Goal: Find specific page/section: Find specific page/section

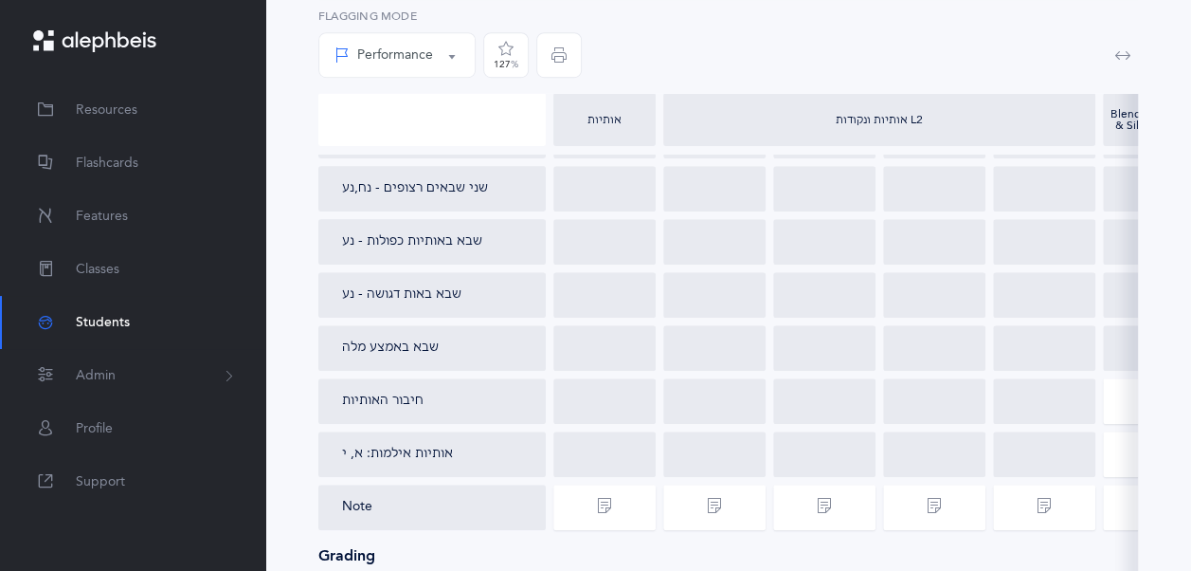
scroll to position [307, 0]
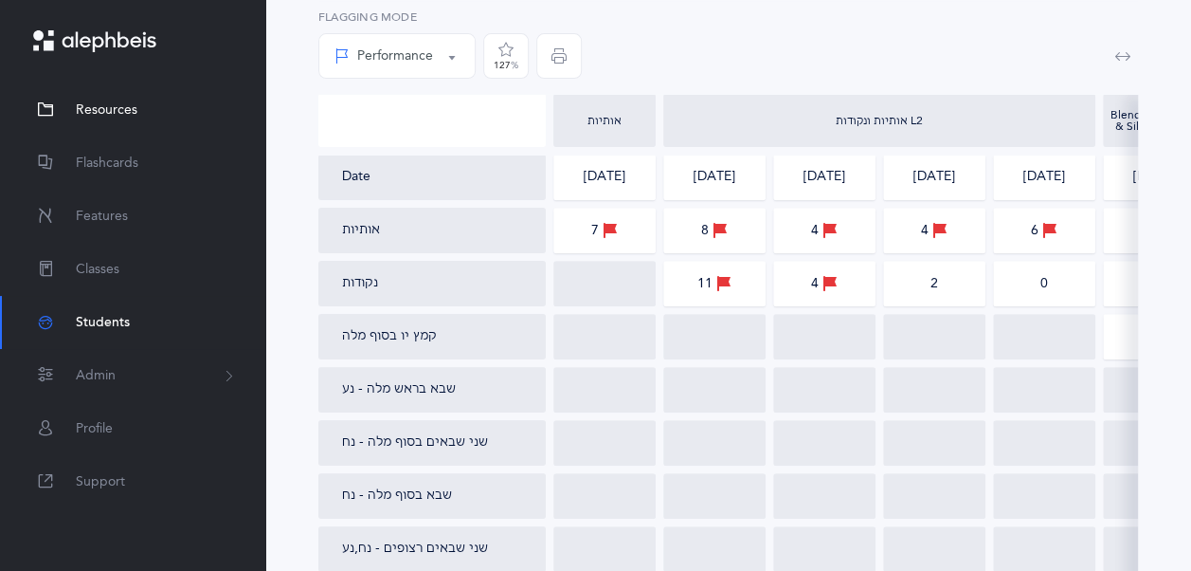
click at [125, 110] on span "Resources" at bounding box center [107, 110] width 62 height 20
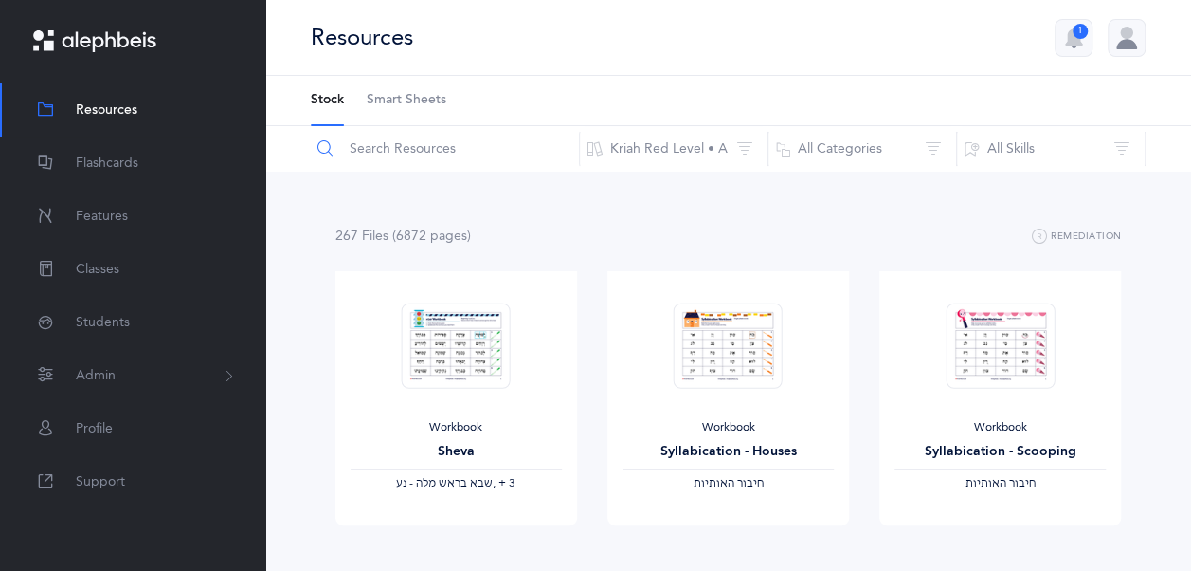
click at [479, 144] on input "text" at bounding box center [445, 148] width 270 height 45
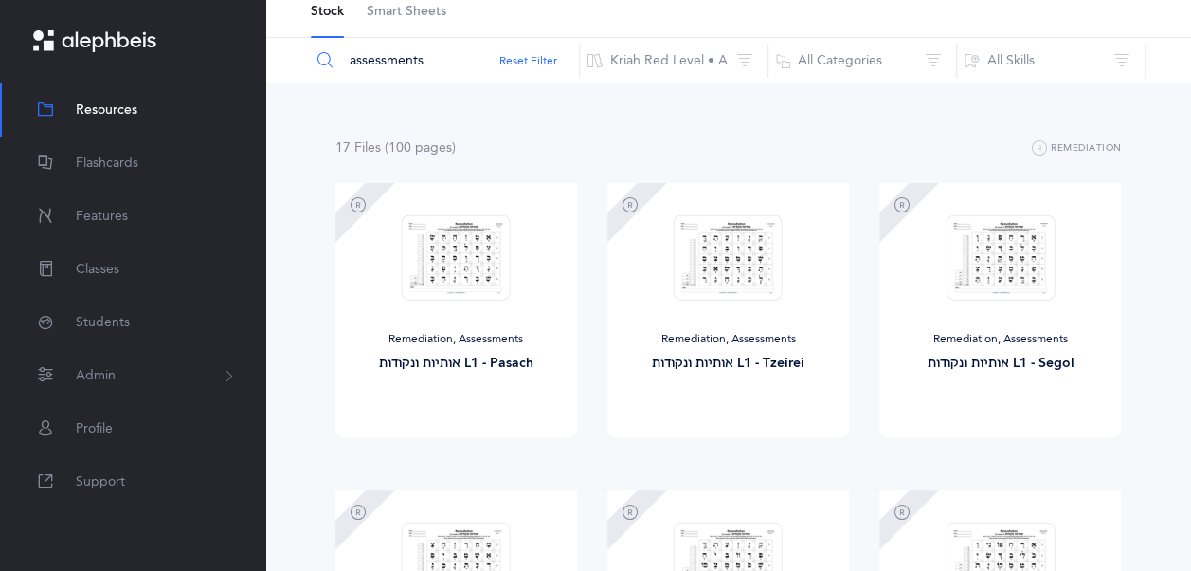
scroll to position [190, 0]
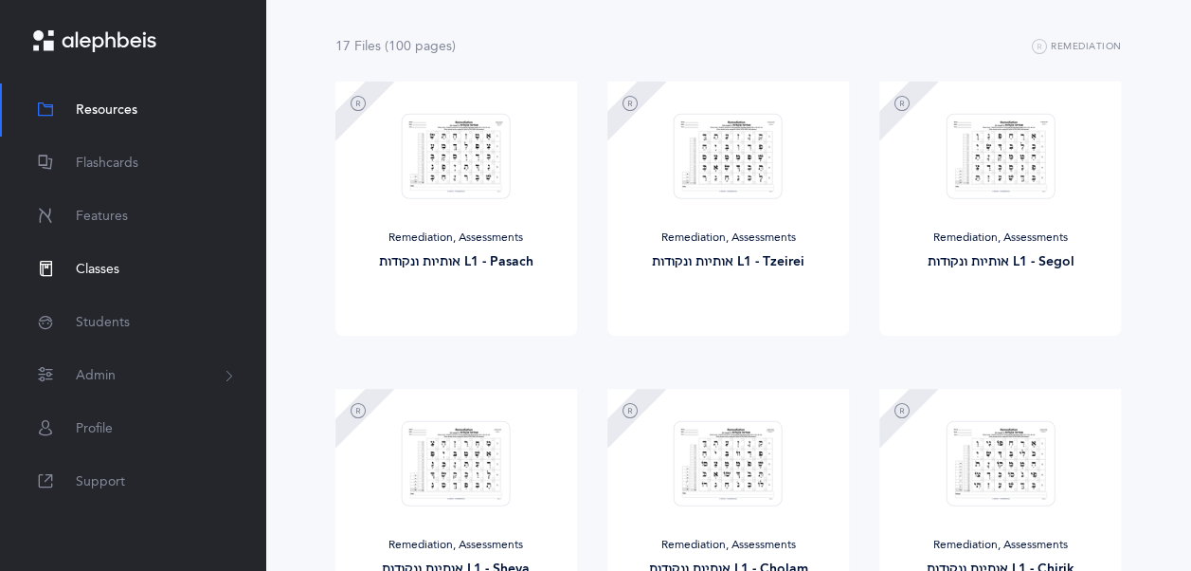
type input "assessments"
click at [140, 270] on link "Classes" at bounding box center [132, 269] width 265 height 53
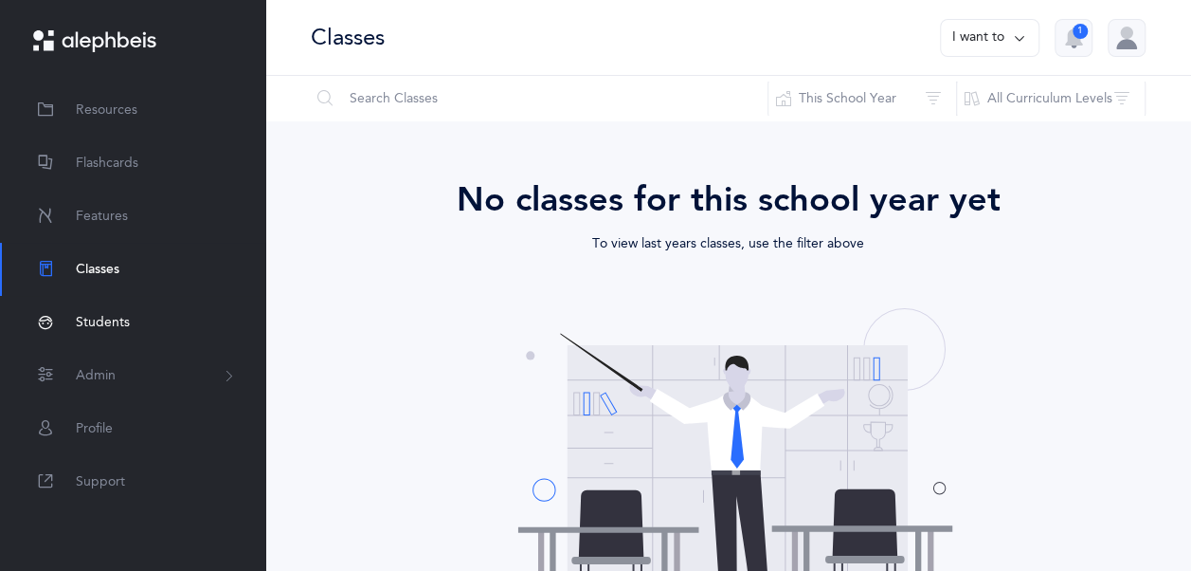
click at [150, 315] on link "Students" at bounding box center [132, 322] width 265 height 53
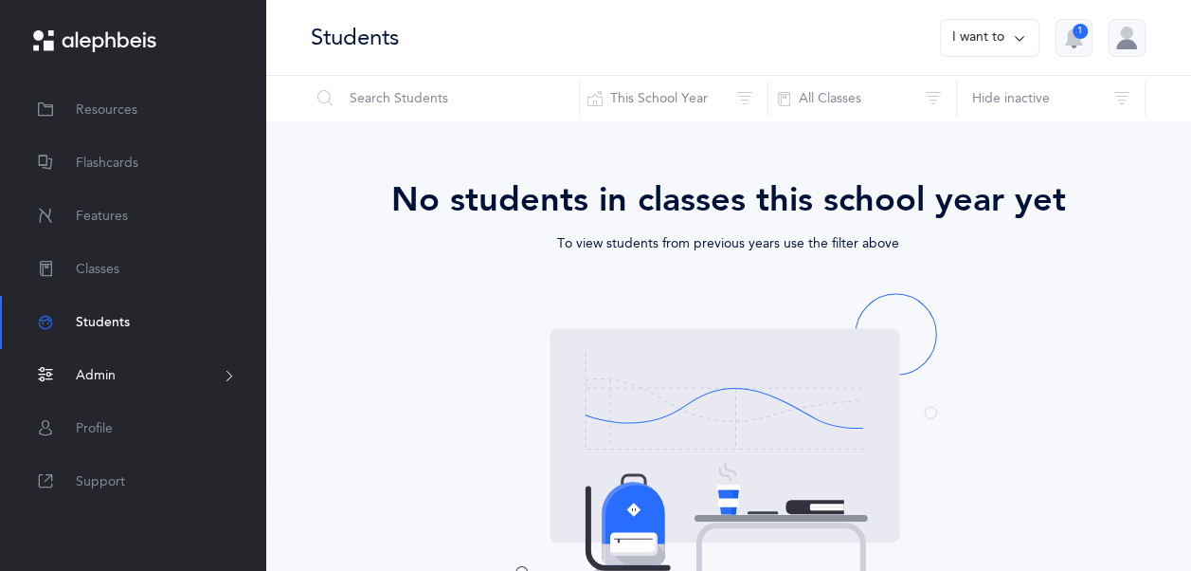
click at [134, 379] on button "Admin" at bounding box center [132, 375] width 265 height 53
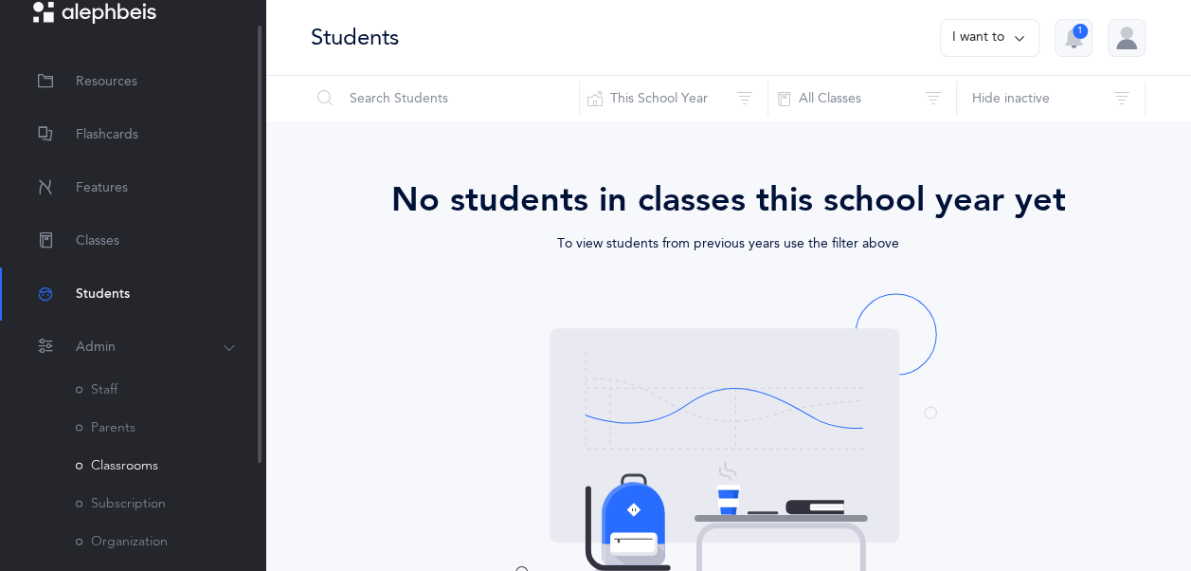
click at [146, 463] on link "Classrooms" at bounding box center [117, 465] width 82 height 15
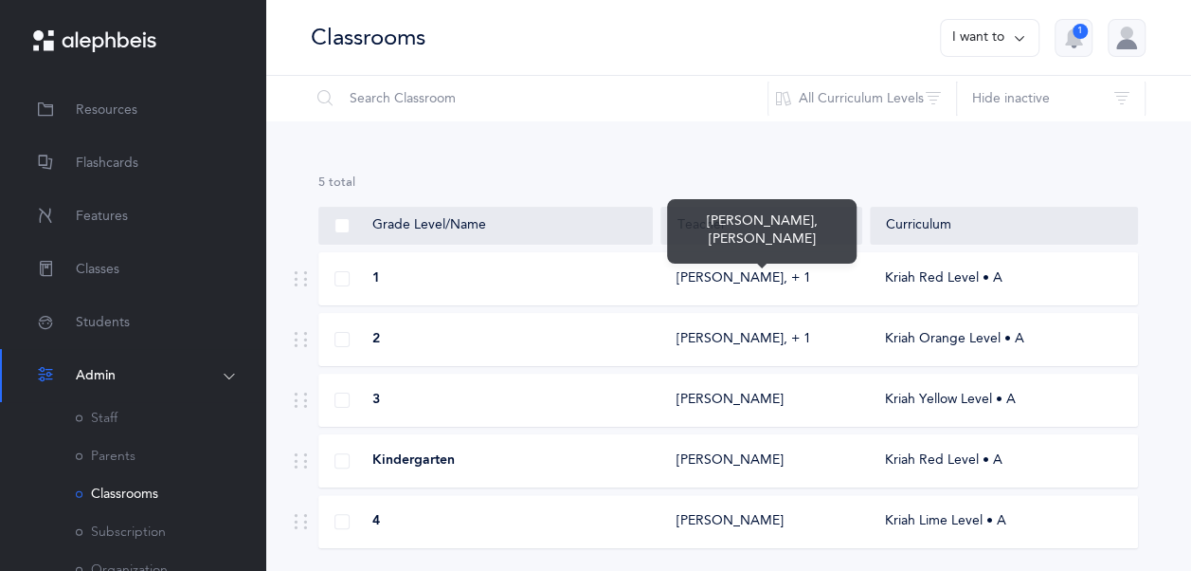
click at [728, 279] on div "[PERSON_NAME]‪, + 1‬" at bounding box center [744, 278] width 135 height 19
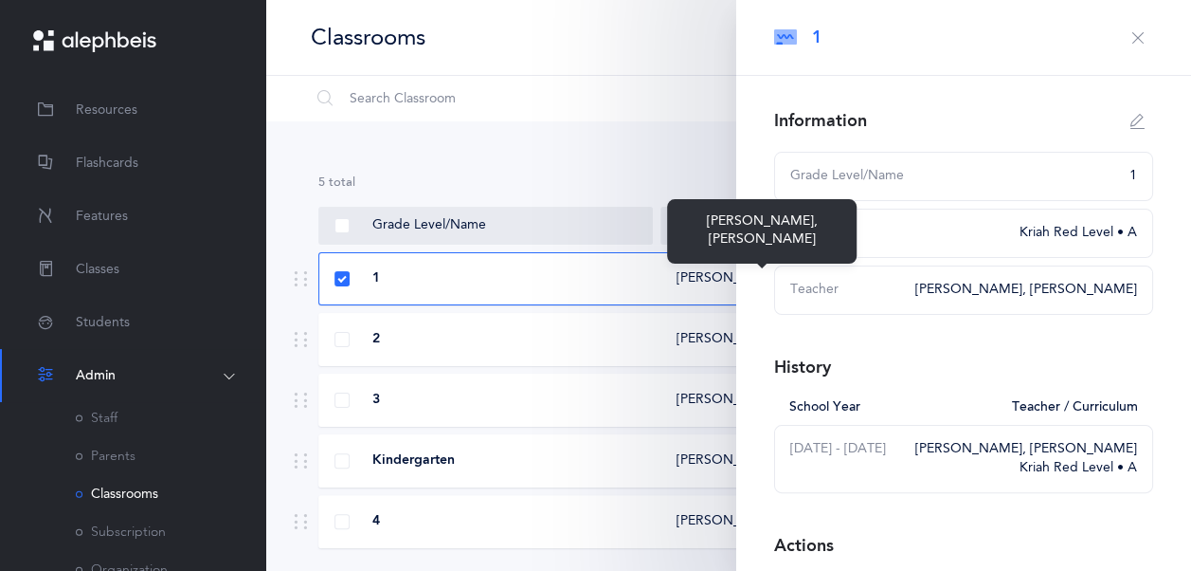
click at [728, 279] on div "[PERSON_NAME]‪, + 1‬" at bounding box center [744, 278] width 135 height 19
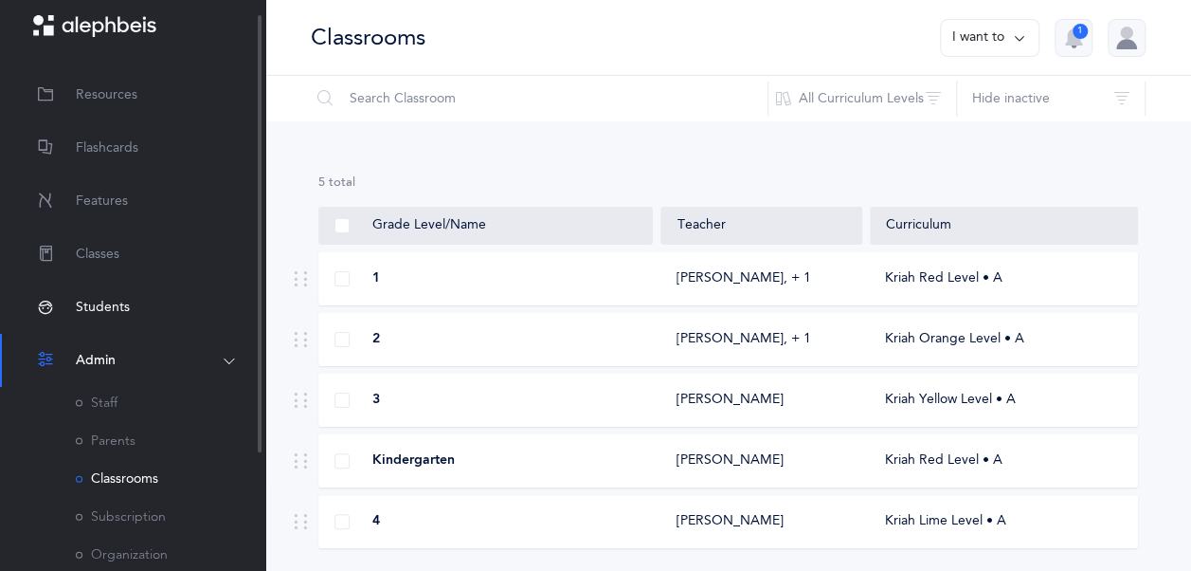
click at [149, 288] on link "Students" at bounding box center [132, 307] width 265 height 53
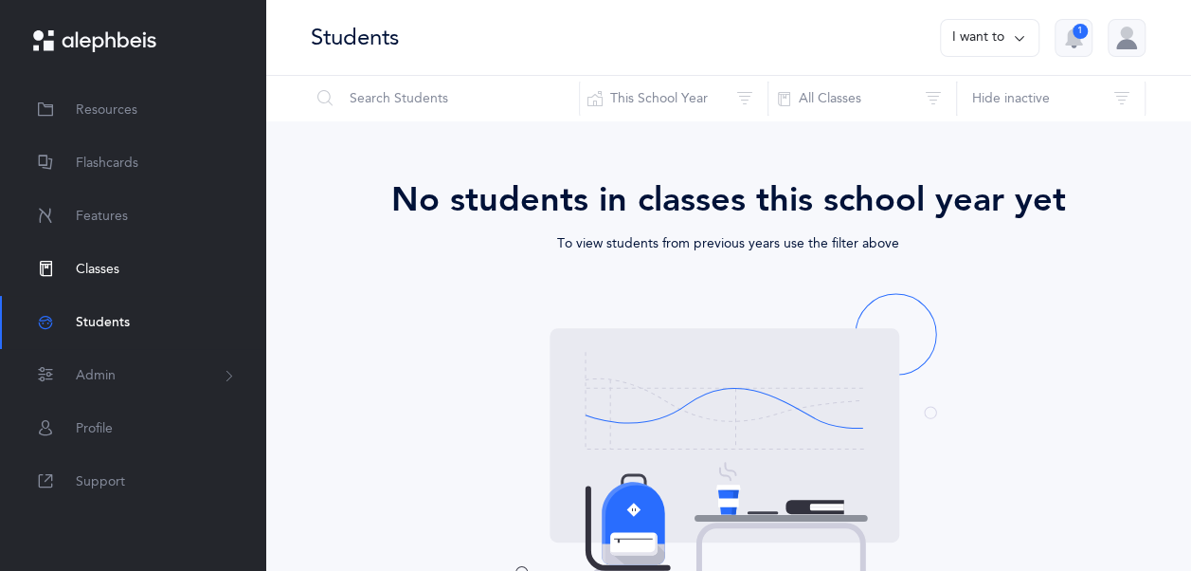
click at [181, 254] on link "Classes" at bounding box center [132, 269] width 265 height 53
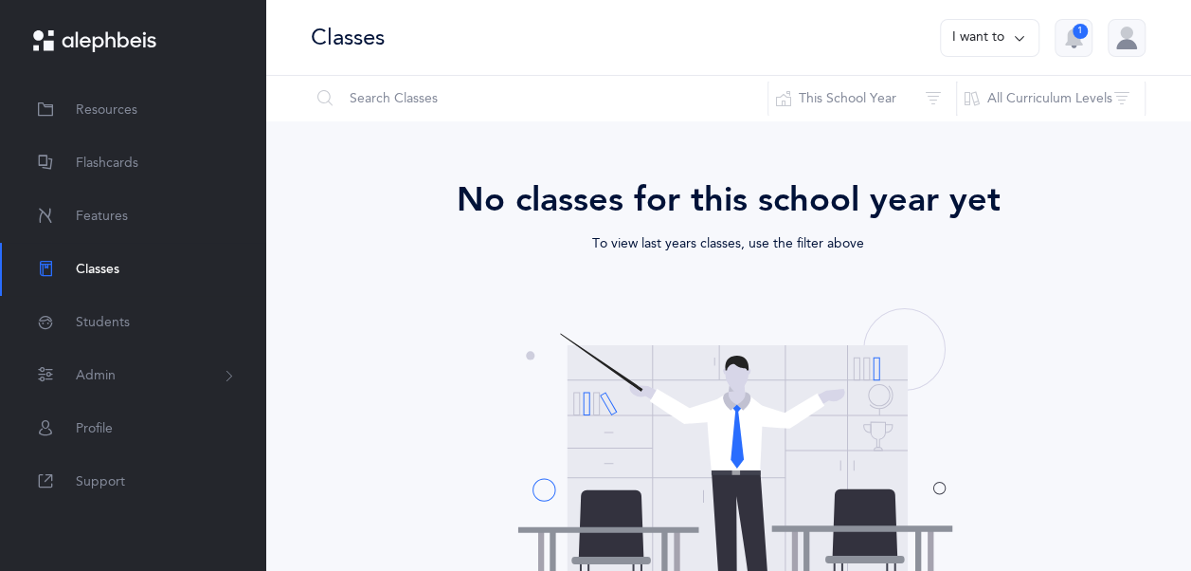
click at [176, 292] on link "Classes" at bounding box center [132, 269] width 265 height 53
click at [178, 307] on link "Students" at bounding box center [132, 322] width 265 height 53
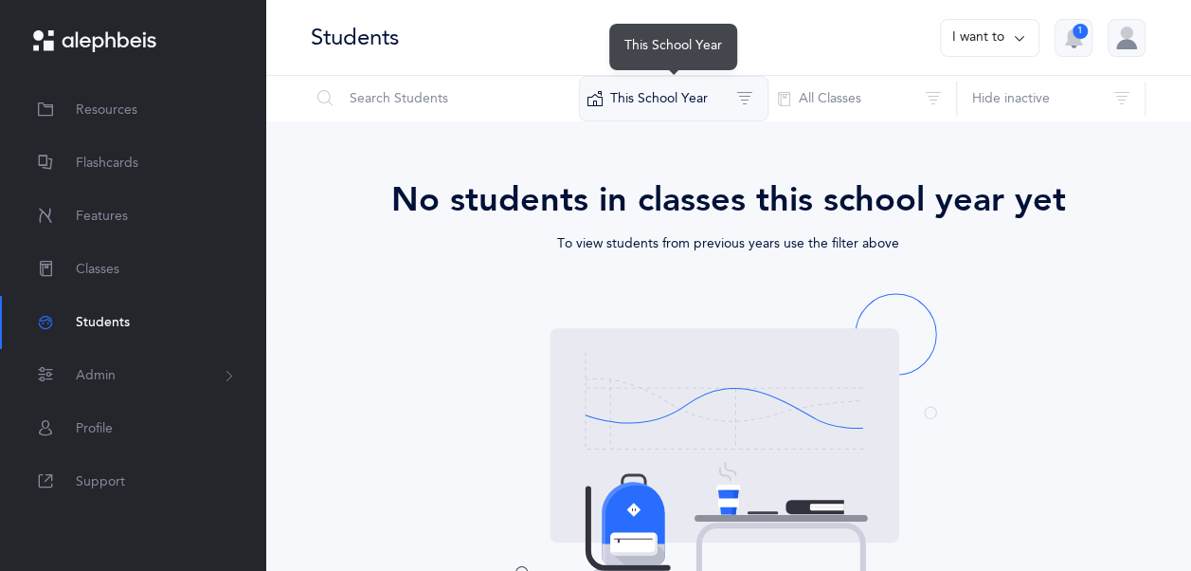
click at [733, 94] on button "This School Year" at bounding box center [674, 98] width 190 height 45
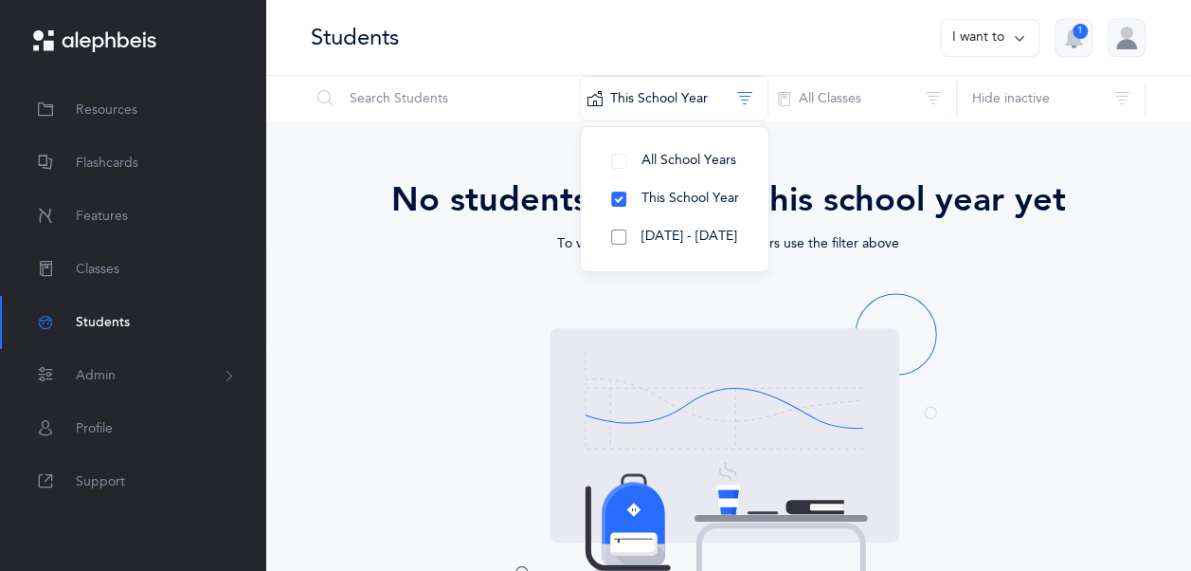
click at [721, 239] on button "[DATE] - [DATE]" at bounding box center [674, 237] width 157 height 38
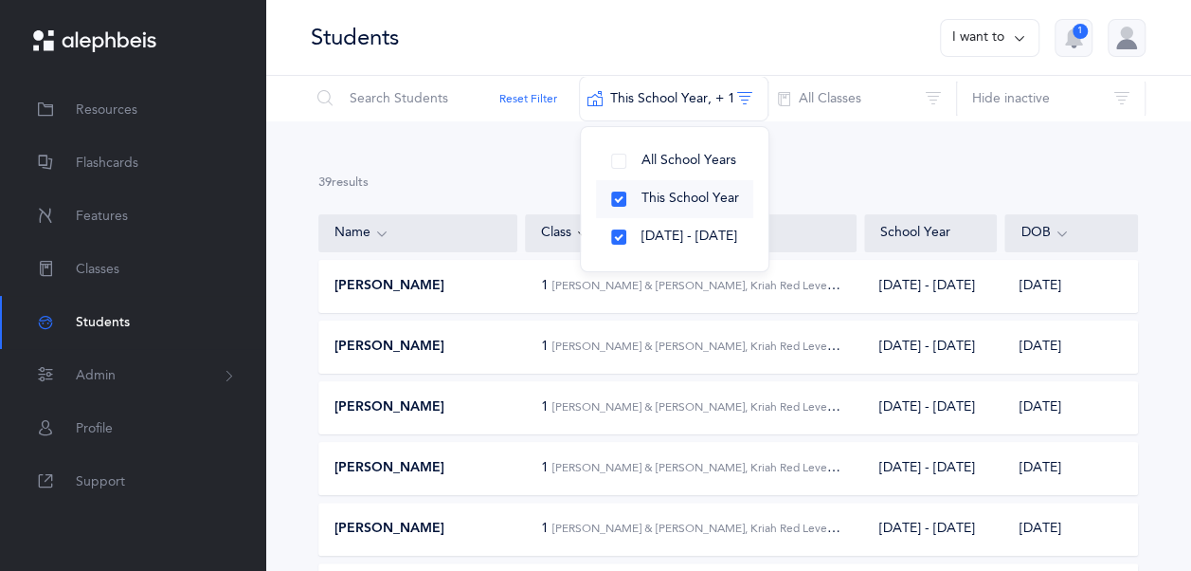
click at [703, 208] on button "This School Year" at bounding box center [674, 199] width 157 height 38
click at [147, 279] on link "Classes" at bounding box center [132, 269] width 265 height 53
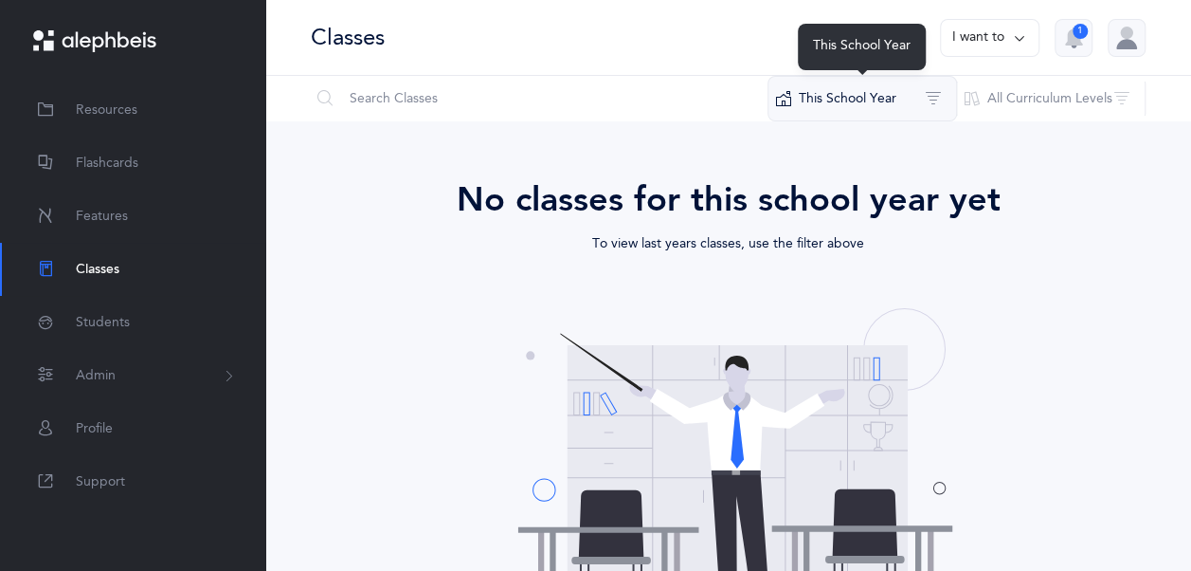
click at [813, 110] on button "This School Year" at bounding box center [863, 98] width 190 height 45
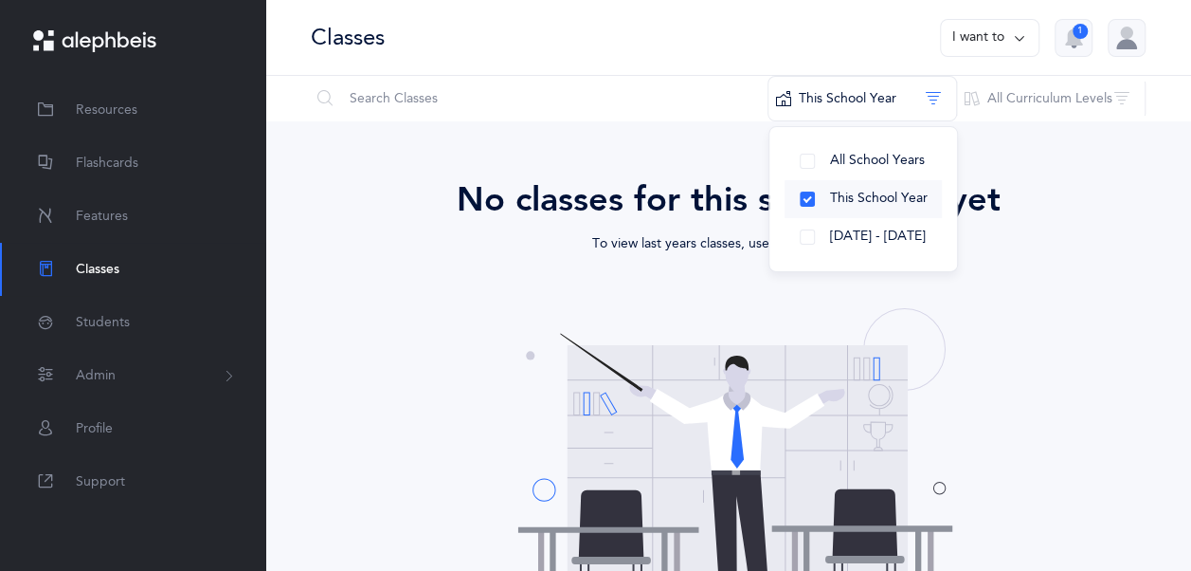
click at [846, 197] on span "This School Year" at bounding box center [879, 198] width 98 height 15
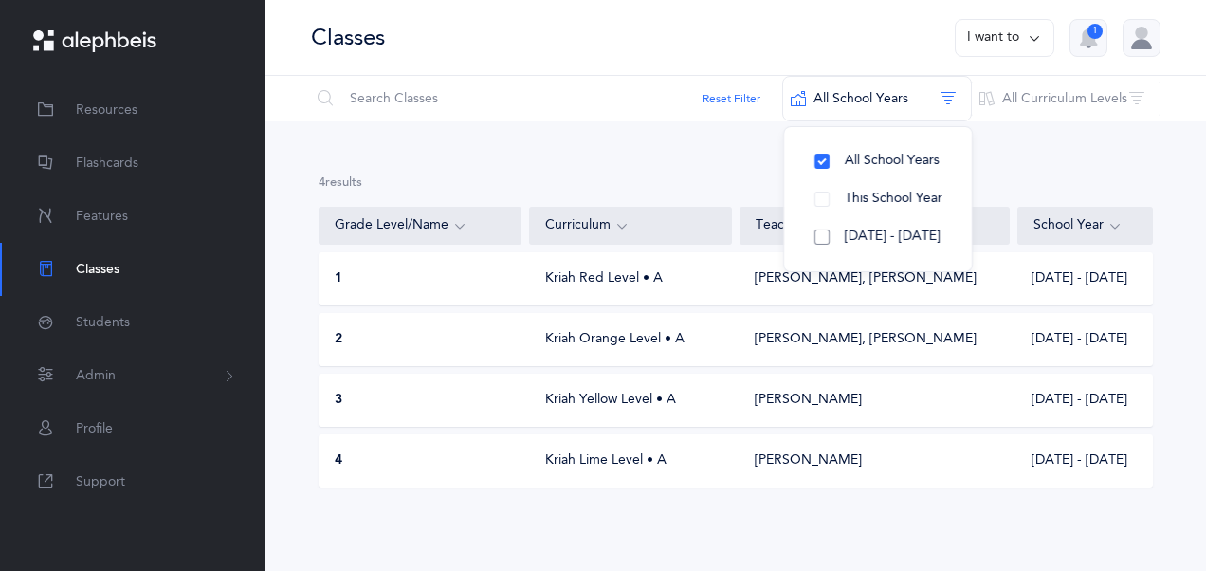
click at [846, 228] on span "[DATE] - [DATE]" at bounding box center [893, 235] width 96 height 15
click at [754, 142] on div "4 results total Grade Level/Name Curriculum Teacher School Year 1 Kriah Red Lev…" at bounding box center [735, 345] width 940 height 449
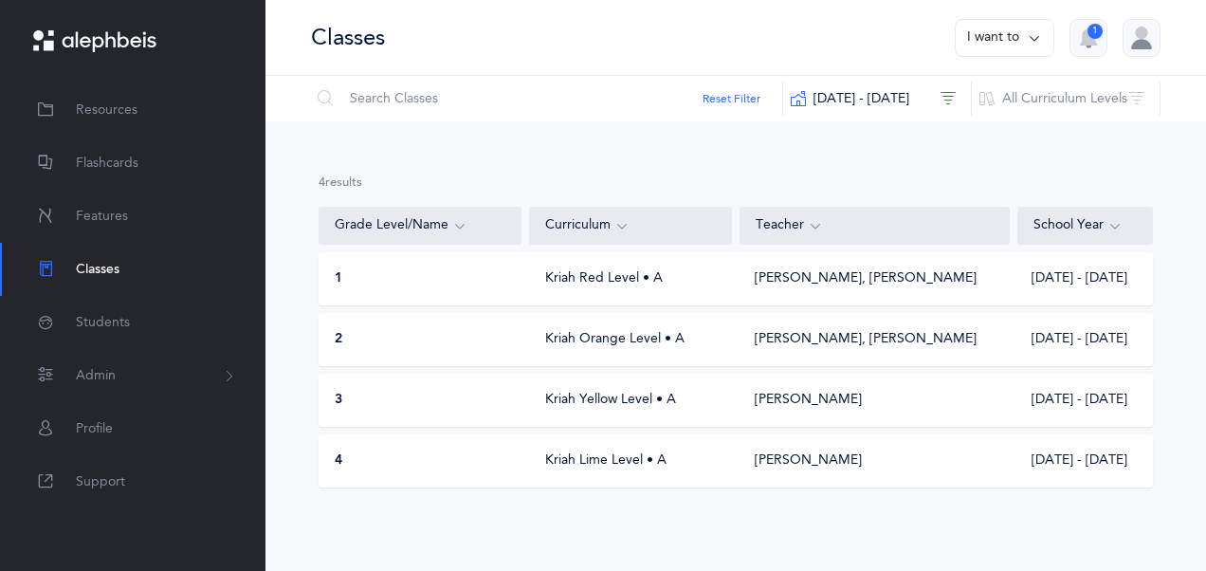
click at [862, 385] on div "3 Kriah Yellow Level • A [PERSON_NAME] [DATE] - [DATE]" at bounding box center [735, 399] width 834 height 53
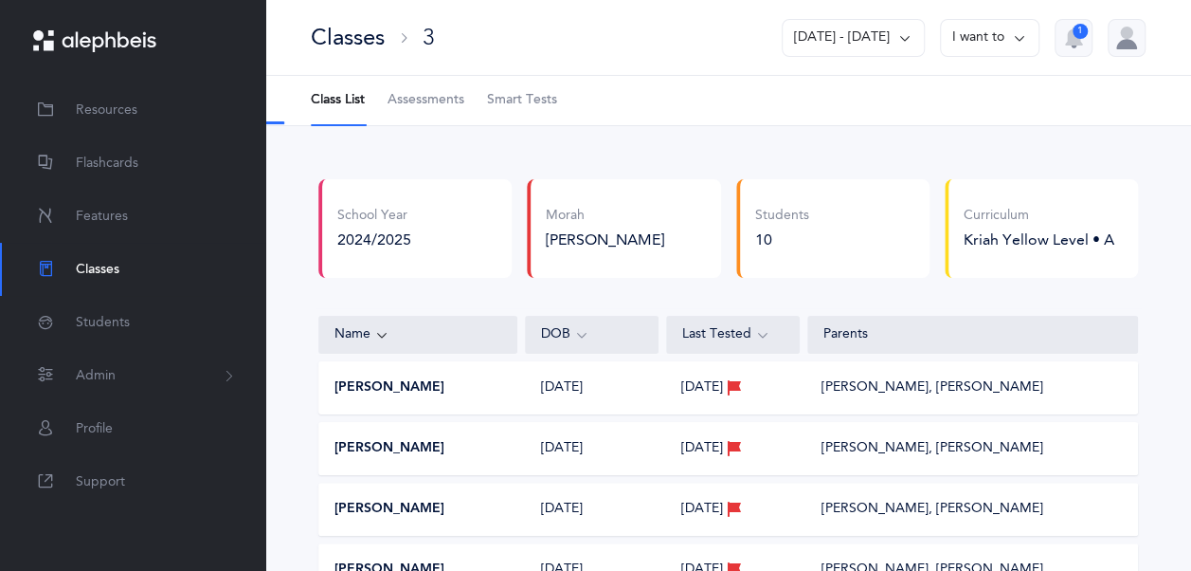
select select "11"
click at [421, 103] on span "Assessments" at bounding box center [426, 100] width 77 height 19
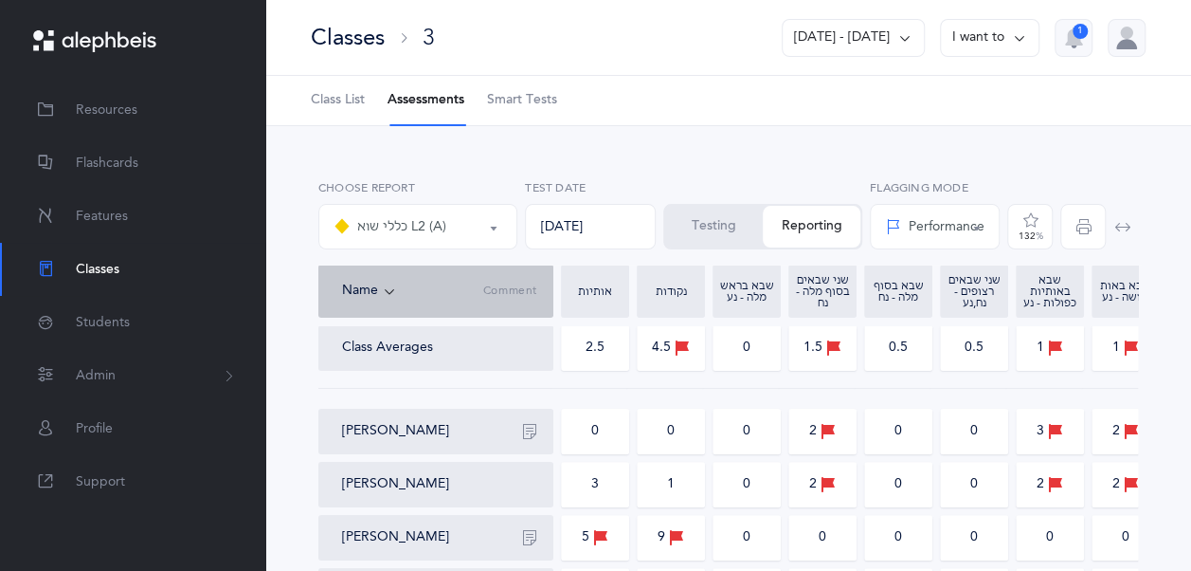
click at [736, 211] on button "Testing" at bounding box center [714, 227] width 98 height 42
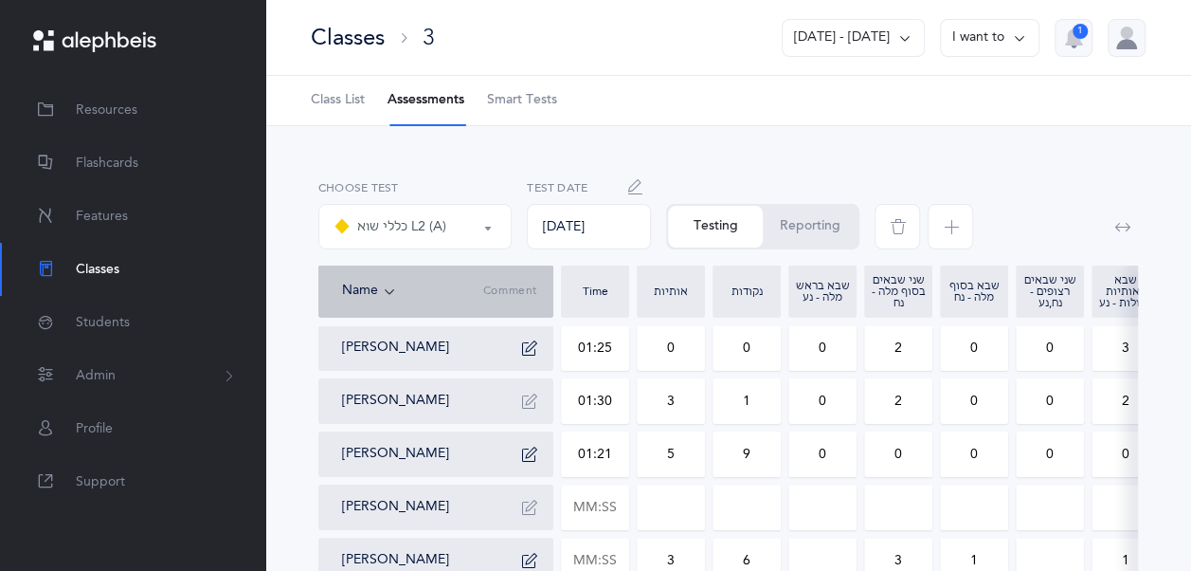
click at [949, 233] on span "button" at bounding box center [950, 226] width 45 height 45
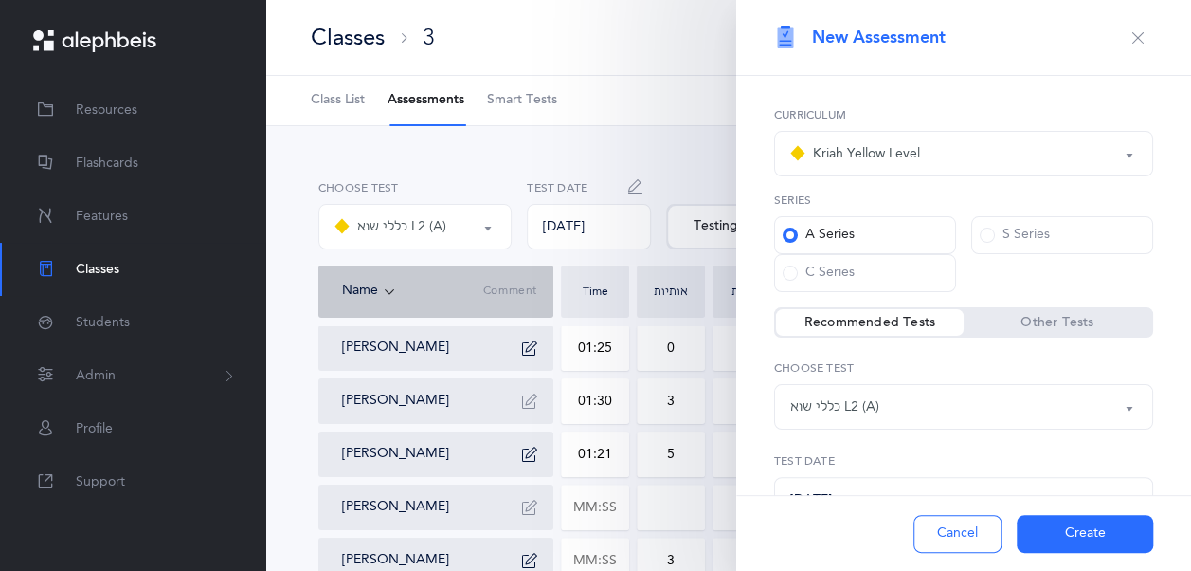
click at [989, 537] on button "Cancel" at bounding box center [958, 534] width 88 height 38
